Goal: Information Seeking & Learning: Learn about a topic

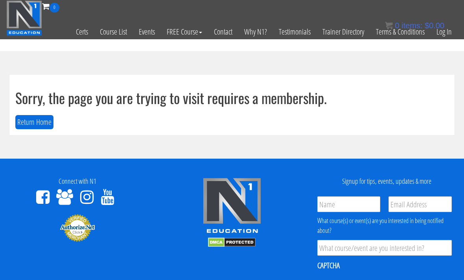
click at [449, 34] on link "Log In" at bounding box center [444, 32] width 27 height 39
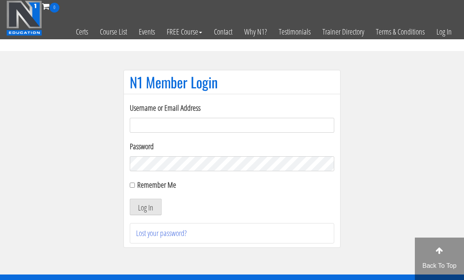
scroll to position [55, 0]
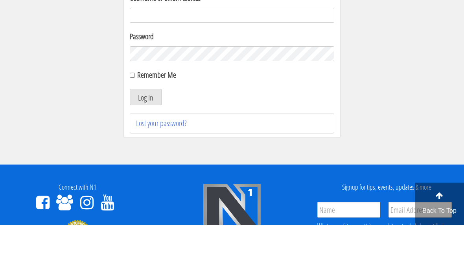
type input "[EMAIL_ADDRESS][DOMAIN_NAME]"
click at [146, 153] on button "Log In" at bounding box center [146, 152] width 32 height 17
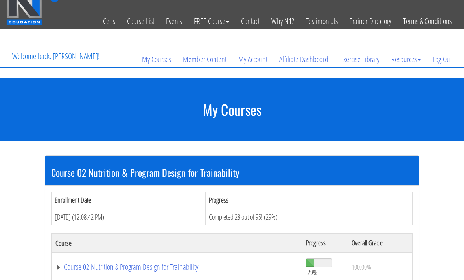
scroll to position [113, 0]
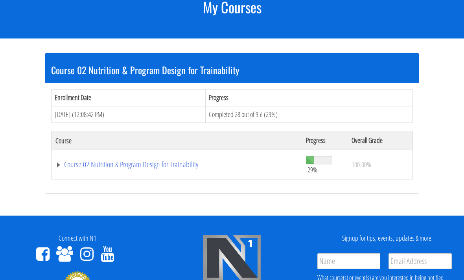
click at [192, 161] on link "Course 02 Nutrition & Program Design for Trainability" at bounding box center [176, 165] width 243 height 8
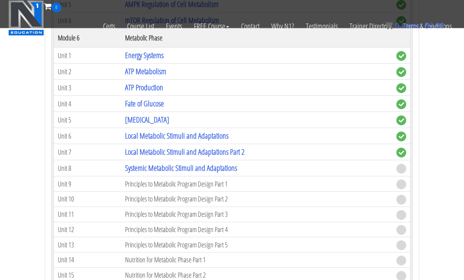
scroll to position [650, 0]
click at [217, 165] on link "Systemic Metabolic Stimuli and Adaptations" at bounding box center [181, 168] width 112 height 11
